Goal: Check status

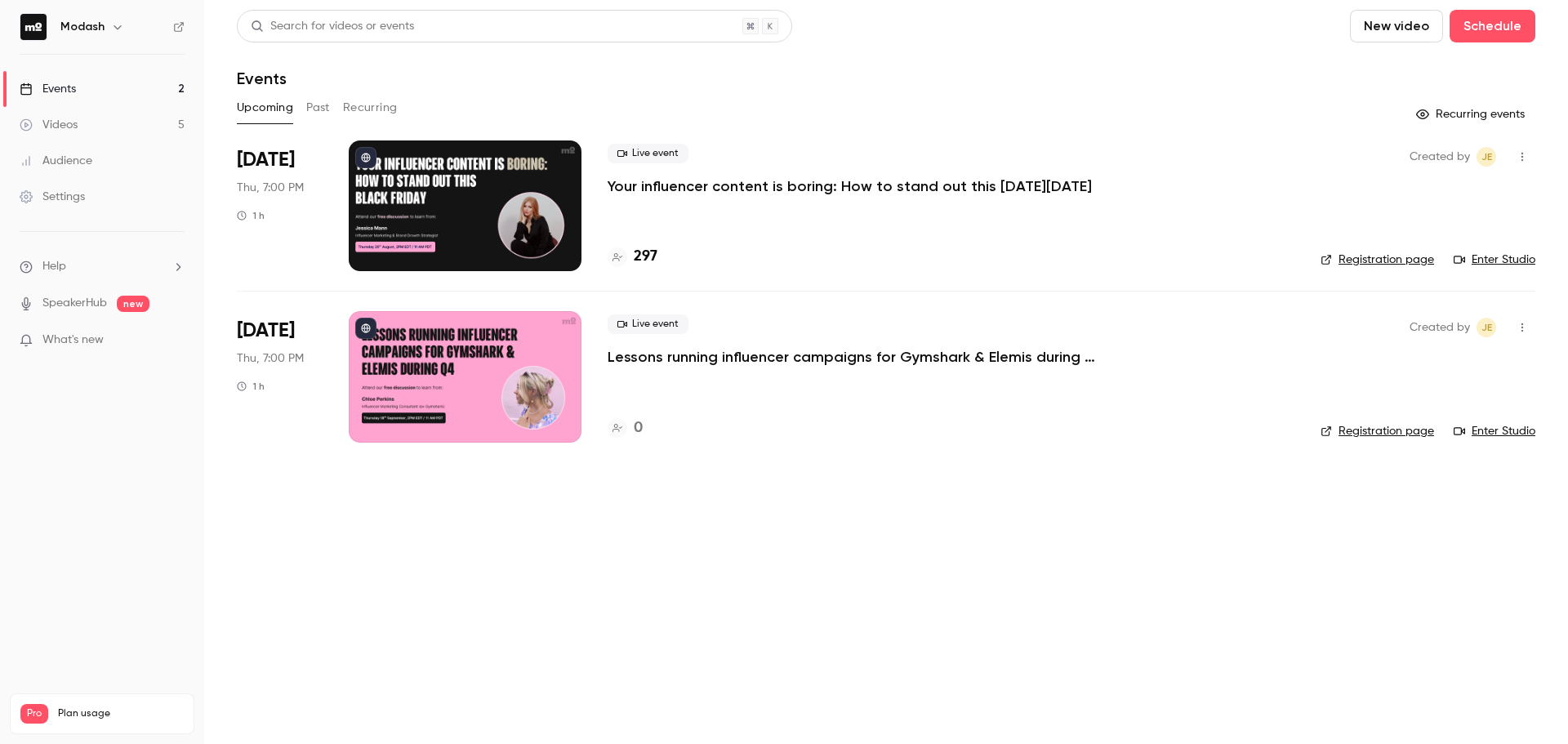
click at [1012, 199] on div "Live event Your influencer content is boring: How to stand out this [DATE][DATE…" at bounding box center [951, 205] width 687 height 130
click at [1009, 192] on p "Your influencer content is boring: How to stand out this [DATE][DATE]" at bounding box center [849, 186] width 484 height 20
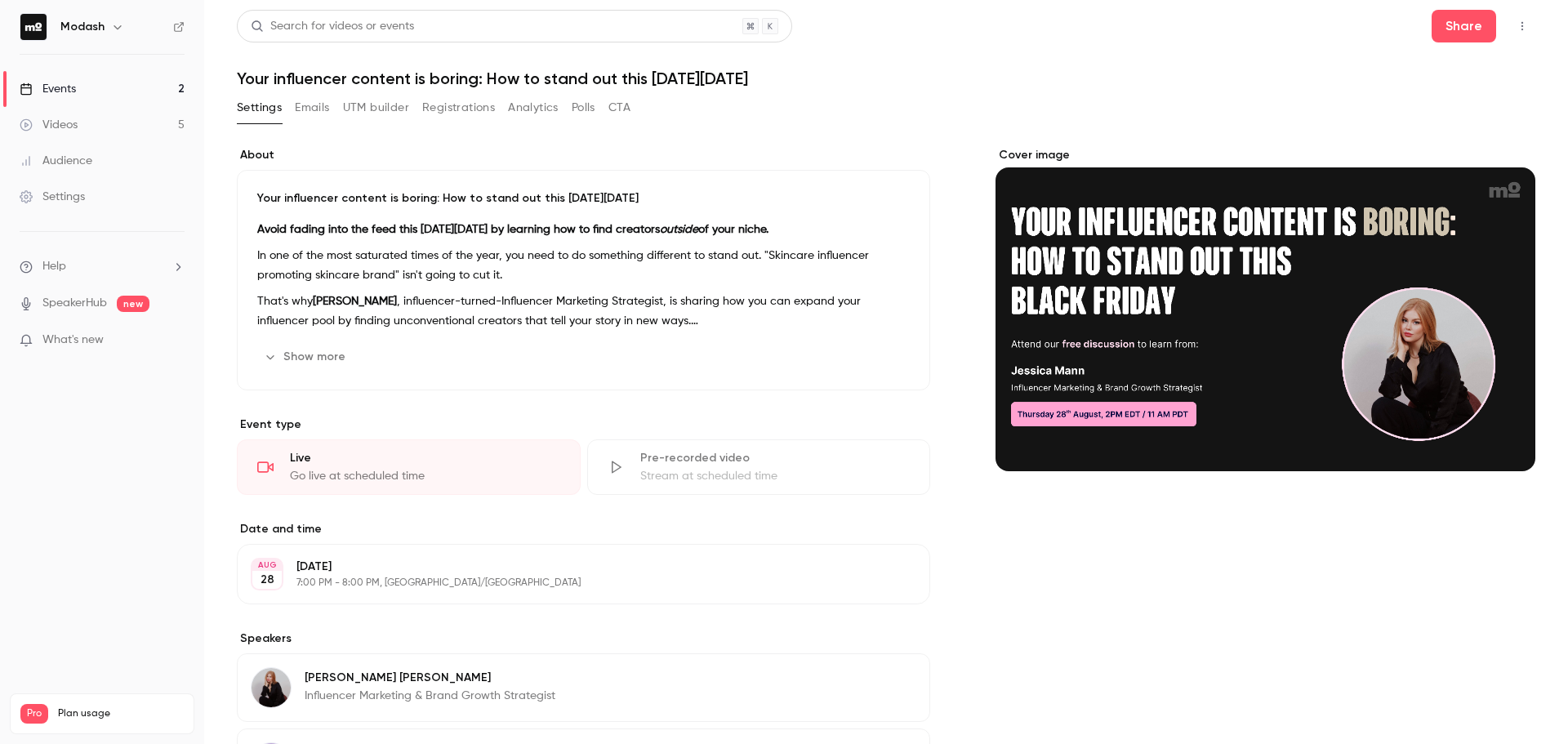
click at [457, 110] on button "Registrations" at bounding box center [458, 108] width 72 height 26
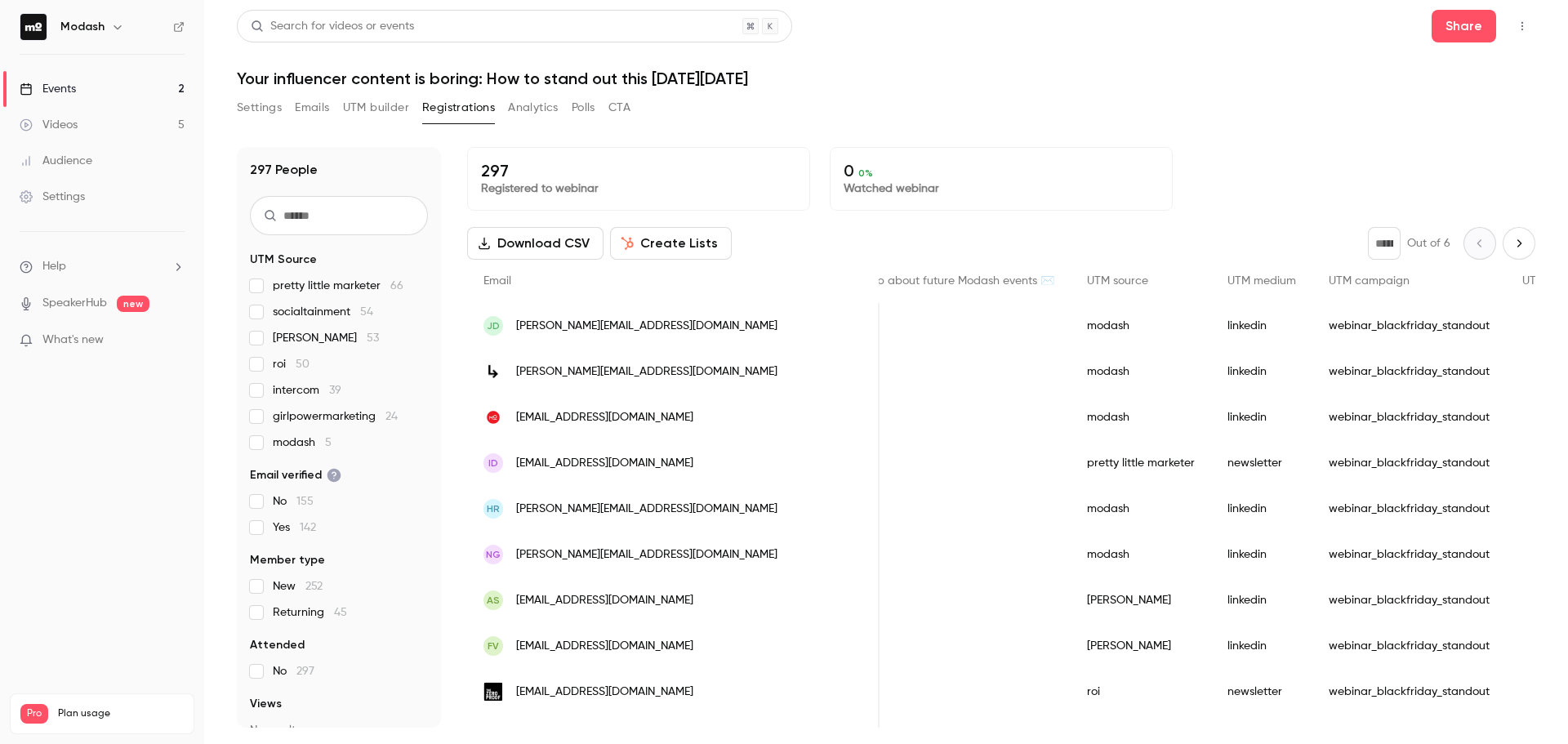
drag, startPoint x: 670, startPoint y: 394, endPoint x: 707, endPoint y: 394, distance: 37.0
